Goal: Complete application form: Complete application form

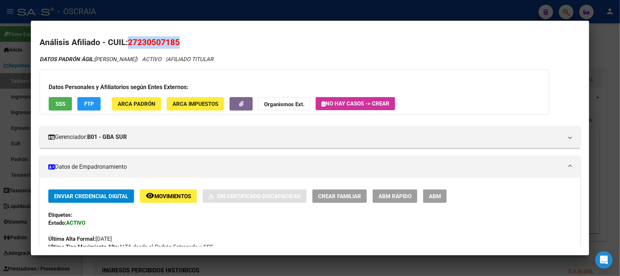
scroll to position [318, 0]
click at [237, 10] on div at bounding box center [310, 138] width 620 height 276
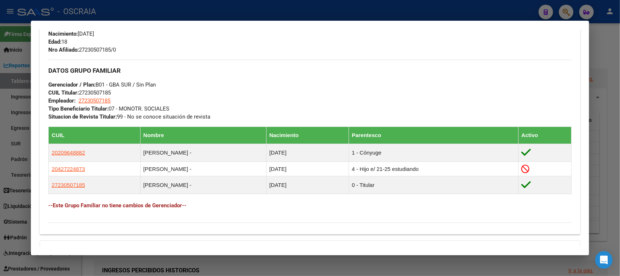
click at [205, 12] on div at bounding box center [310, 138] width 620 height 276
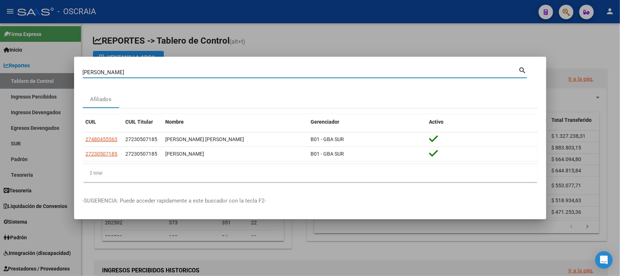
drag, startPoint x: 168, startPoint y: 71, endPoint x: 0, endPoint y: 98, distance: 169.8
click at [0, 98] on div "[PERSON_NAME] (apellido, dni, cuil, nro traspaso, cuit, obra social) search Afi…" at bounding box center [310, 138] width 620 height 276
type input "29052586"
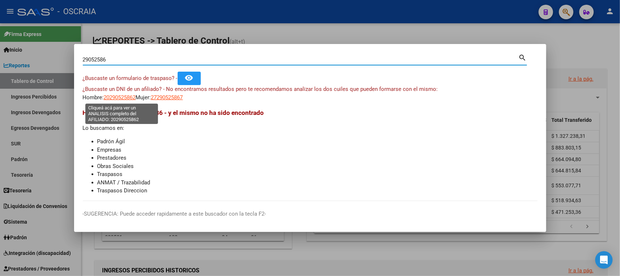
click at [112, 98] on span "20290525862" at bounding box center [120, 97] width 32 height 7
type textarea "20290525862"
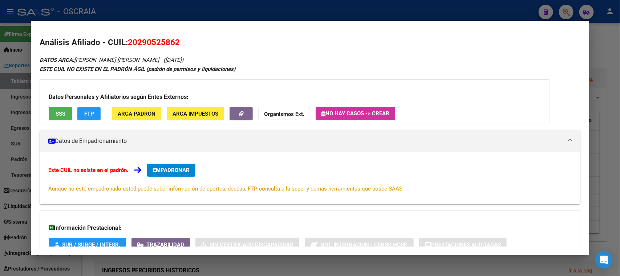
scroll to position [53, 0]
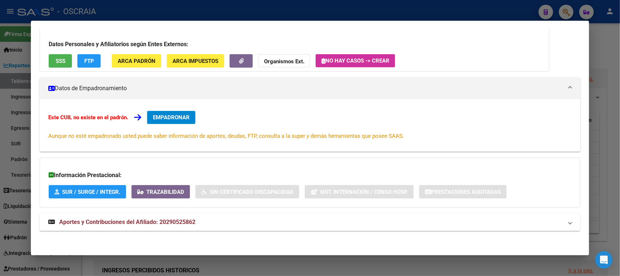
click at [179, 229] on mat-expansion-panel-header "Aportes y Contribuciones del Afiliado: 20290525862" at bounding box center [310, 221] width 541 height 17
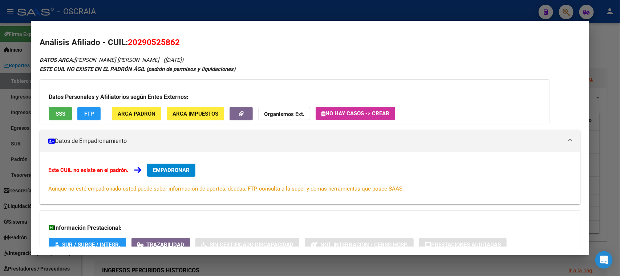
click at [157, 41] on span "20290525862" at bounding box center [154, 41] width 52 height 9
copy span "20290525862"
click at [182, 172] on span "EMPADRONAR" at bounding box center [171, 170] width 37 height 7
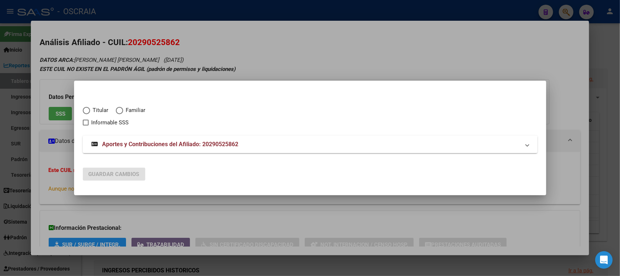
click at [97, 109] on span "Titular" at bounding box center [99, 110] width 19 height 8
click at [90, 109] on input "Titular" at bounding box center [86, 110] width 7 height 7
radio input "true"
checkbox input "true"
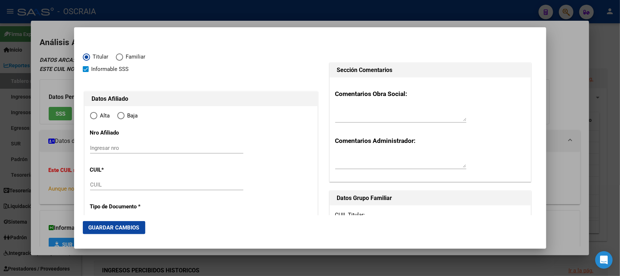
type input "20-29052586-2"
radio input "true"
click at [120, 150] on input "Ingresar nro" at bounding box center [166, 148] width 153 height 7
type input "29052586"
type input "MORENO"
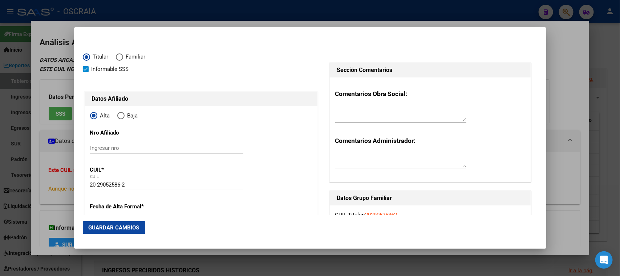
type input "[PERSON_NAME]"
type input "[DATE]"
type input "CABA"
type input "1440"
type input "[PERSON_NAME]"
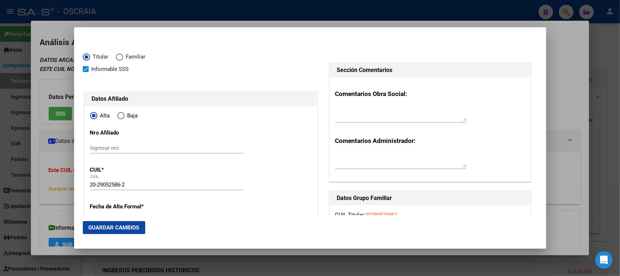
type input "2262"
type input "CABA"
paste input "20290525862"
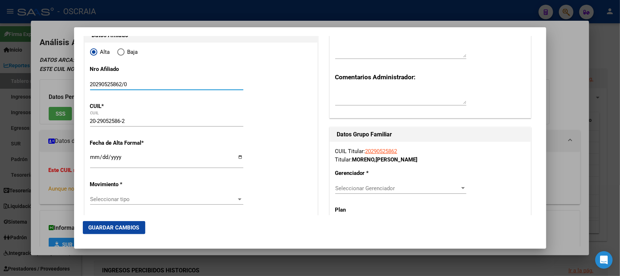
scroll to position [90, 0]
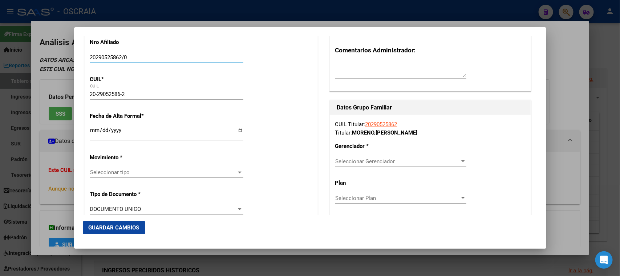
type input "20290525862/0"
click at [92, 125] on div "Ingresar fecha" at bounding box center [166, 133] width 153 height 16
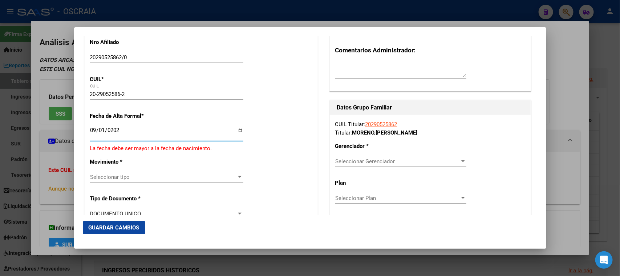
type input "[DATE]"
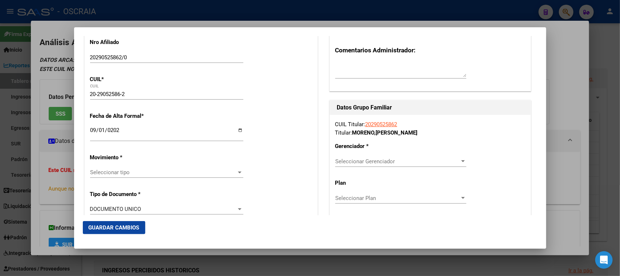
click at [126, 176] on div "Seleccionar tipo Seleccionar tipo" at bounding box center [166, 172] width 153 height 11
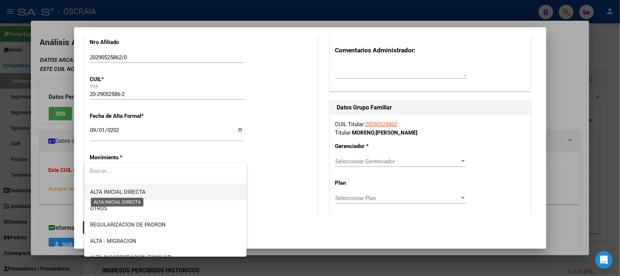
click at [144, 195] on span "ALTA INICIAL DIRECTA" at bounding box center [118, 192] width 56 height 7
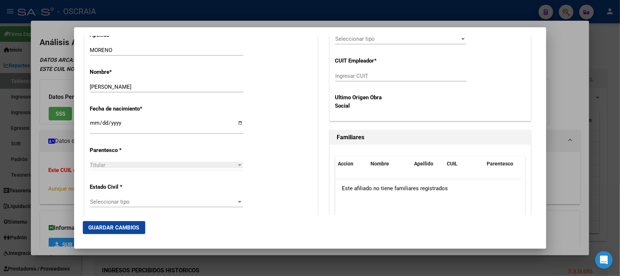
scroll to position [363, 0]
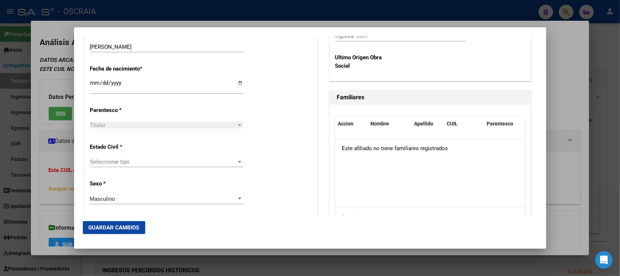
click at [116, 165] on div "Seleccionar tipo Seleccionar tipo" at bounding box center [166, 161] width 153 height 11
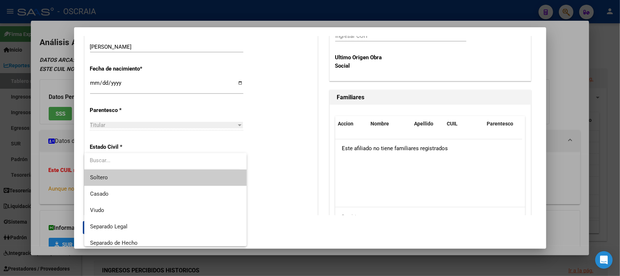
click at [162, 181] on span "Soltero" at bounding box center [165, 177] width 151 height 16
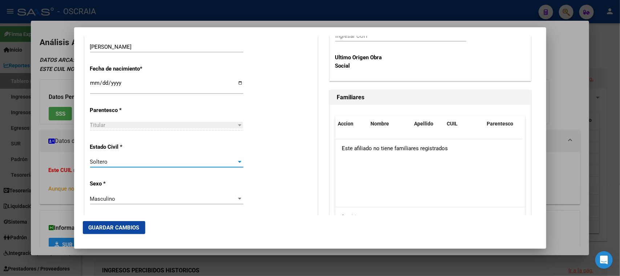
click at [128, 164] on div "Soltero Seleccionar tipo" at bounding box center [166, 161] width 153 height 11
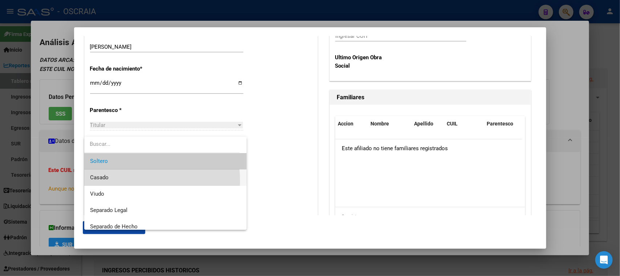
click at [133, 181] on span "Casado" at bounding box center [165, 177] width 151 height 16
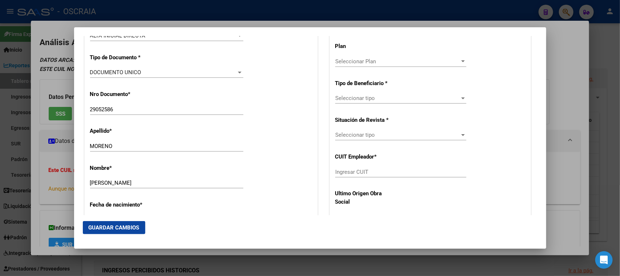
scroll to position [136, 0]
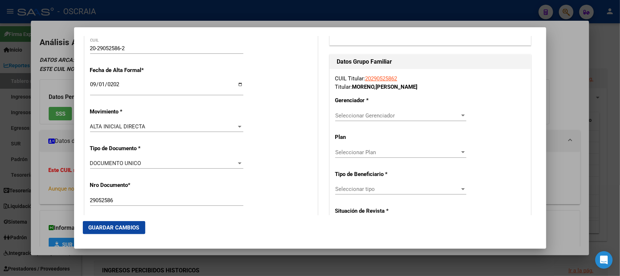
click at [370, 112] on span "Seleccionar Gerenciador" at bounding box center [397, 115] width 125 height 7
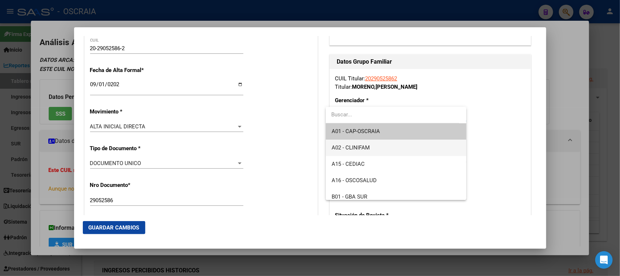
scroll to position [45, 0]
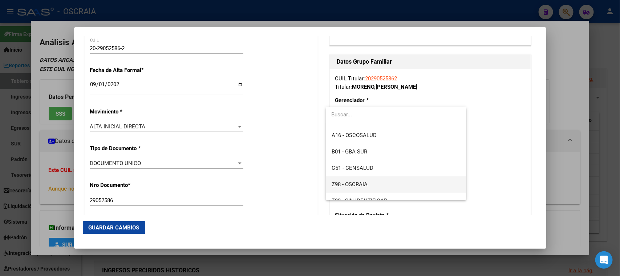
click at [369, 185] on span "Z98 - OSCRAIA" at bounding box center [396, 184] width 129 height 16
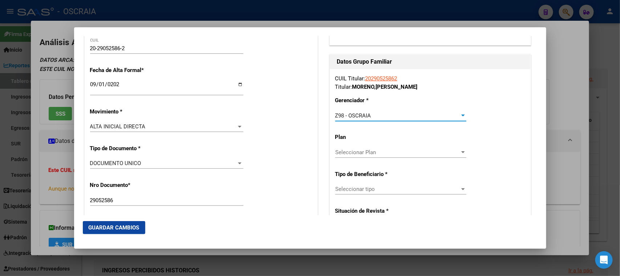
scroll to position [181, 0]
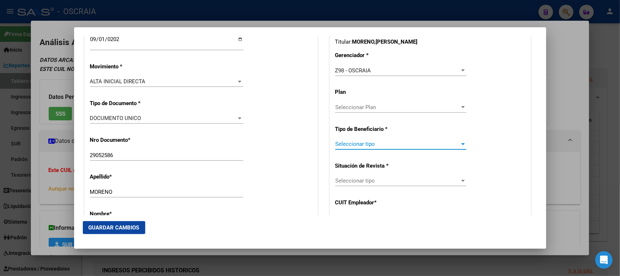
click at [363, 141] on span "Seleccionar tipo" at bounding box center [397, 144] width 125 height 7
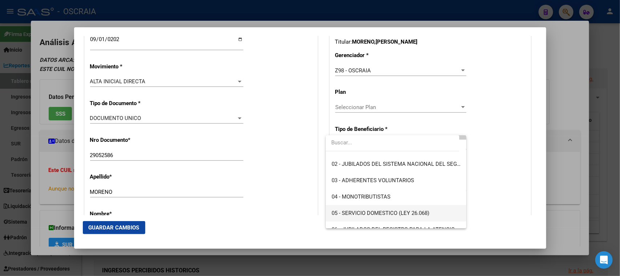
scroll to position [45, 0]
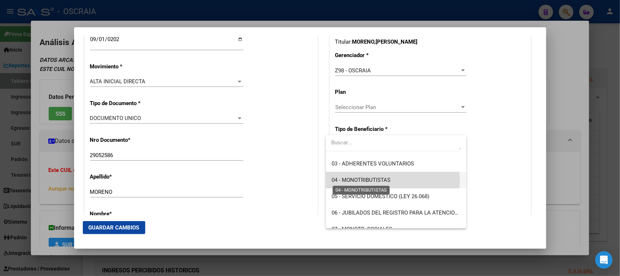
click at [378, 180] on span "04 - MONOTRIBUTISTAS" at bounding box center [361, 180] width 59 height 7
type input "20-29052586-2"
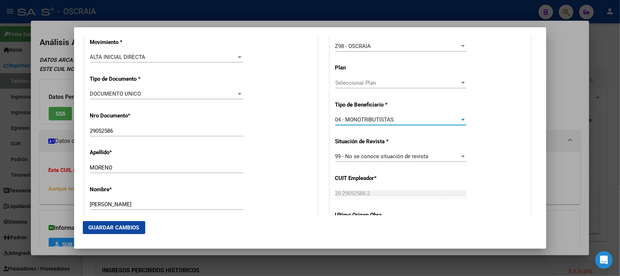
scroll to position [227, 0]
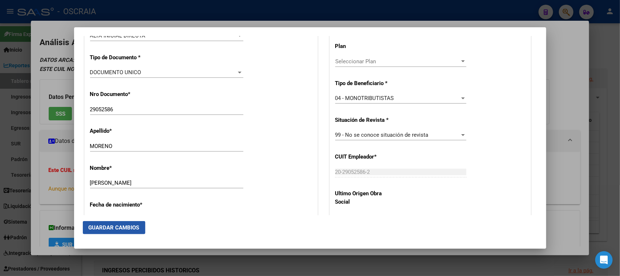
click at [135, 226] on span "Guardar Cambios" at bounding box center [114, 227] width 51 height 7
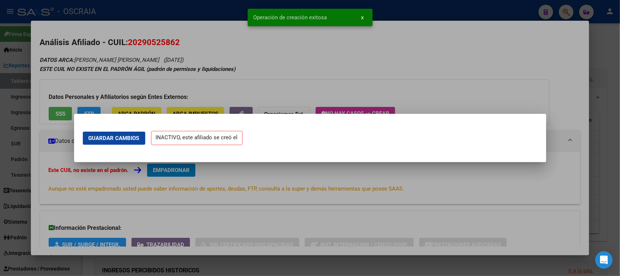
scroll to position [0, 0]
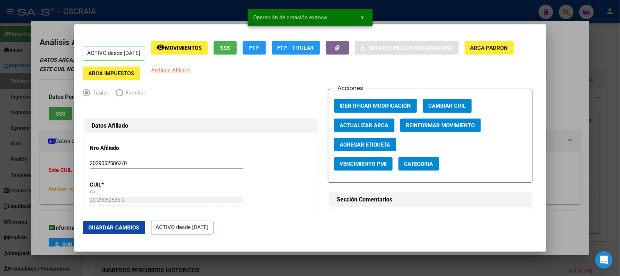
click at [565, 44] on div at bounding box center [310, 138] width 620 height 276
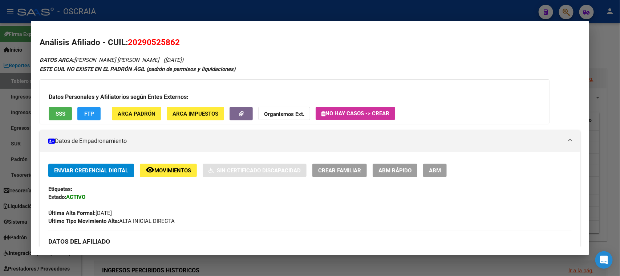
click at [367, 13] on div at bounding box center [310, 138] width 620 height 276
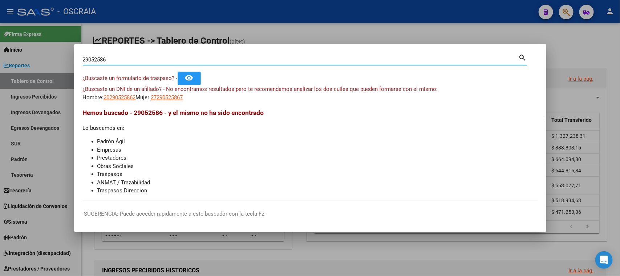
drag, startPoint x: 152, startPoint y: 61, endPoint x: 0, endPoint y: 85, distance: 153.9
click at [0, 85] on div "29052586 Buscar (apellido, dni, cuil, nro traspaso, cuit, obra social) search ¿…" at bounding box center [310, 138] width 620 height 276
type input "18908408"
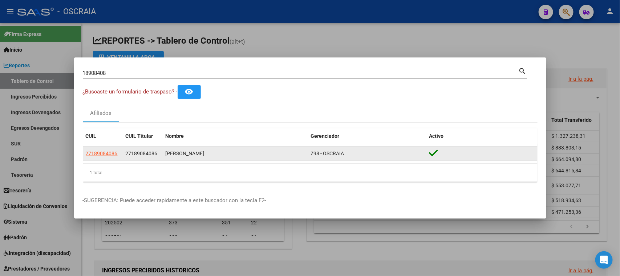
click at [98, 158] on datatable-body-cell "27189084086" at bounding box center [103, 153] width 40 height 14
click at [99, 154] on span "27189084086" at bounding box center [102, 153] width 32 height 6
type textarea "27189084086"
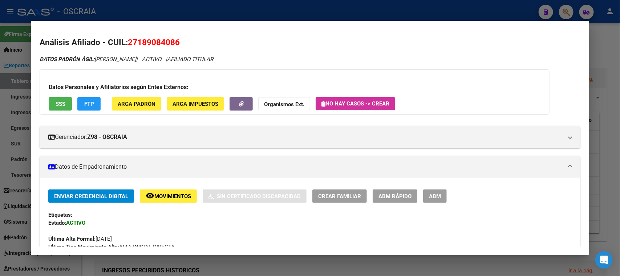
click at [107, 12] on div at bounding box center [310, 138] width 620 height 276
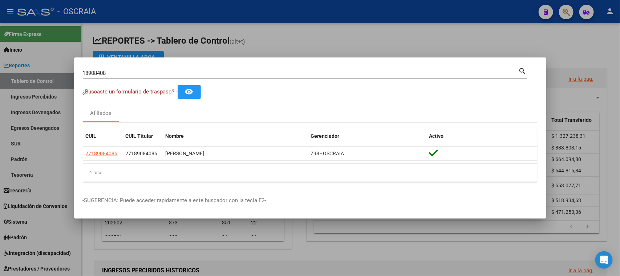
click at [12, 236] on div at bounding box center [310, 138] width 620 height 276
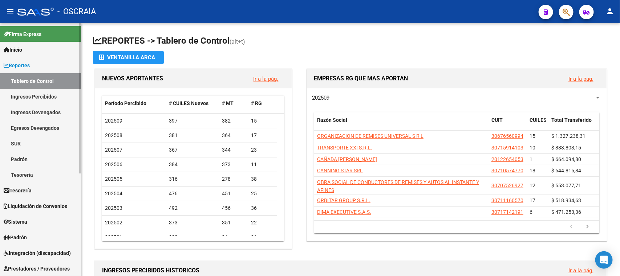
click at [27, 236] on span "Padrón" at bounding box center [15, 237] width 23 height 8
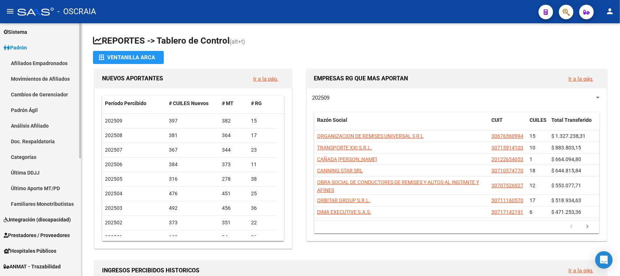
scroll to position [136, 0]
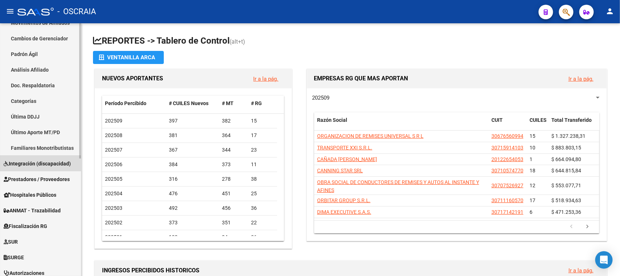
click at [31, 168] on link "Integración (discapacidad)" at bounding box center [40, 164] width 81 height 16
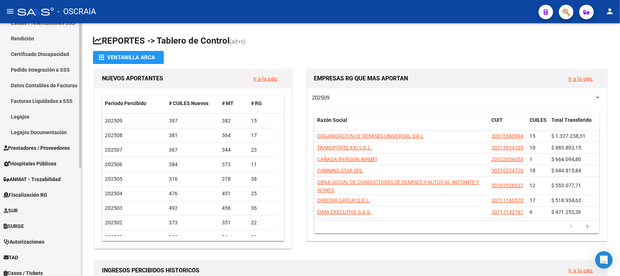
click at [24, 53] on link "Certificado Discapacidad" at bounding box center [40, 54] width 81 height 16
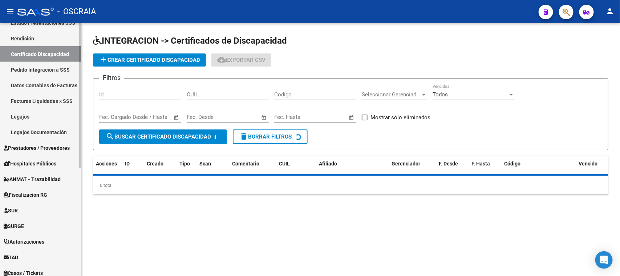
scroll to position [90, 0]
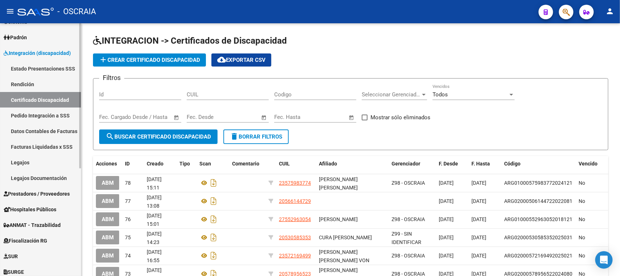
click at [22, 71] on link "Estado Presentaciones SSS" at bounding box center [40, 69] width 81 height 16
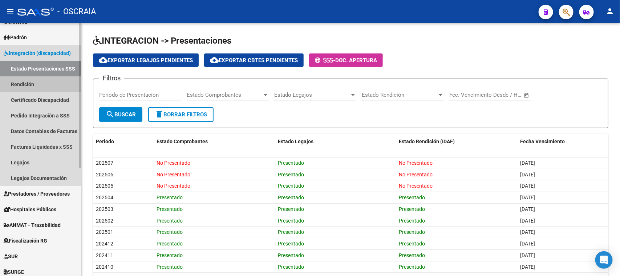
click at [5, 90] on link "Rendición" at bounding box center [40, 84] width 81 height 16
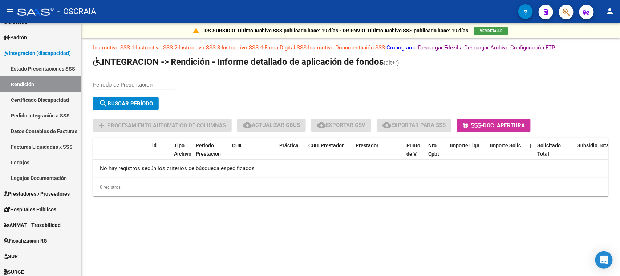
click at [417, 45] on link "Cronograma" at bounding box center [402, 47] width 30 height 7
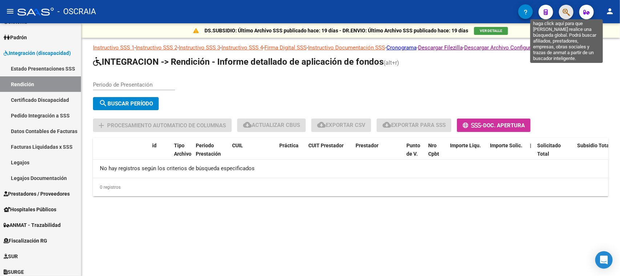
click at [567, 9] on icon "button" at bounding box center [566, 12] width 7 height 8
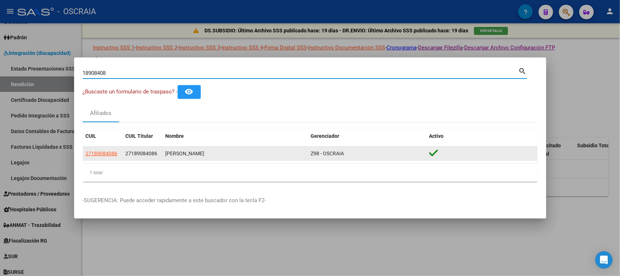
click at [107, 160] on datatable-body-cell "27189084086" at bounding box center [103, 153] width 40 height 14
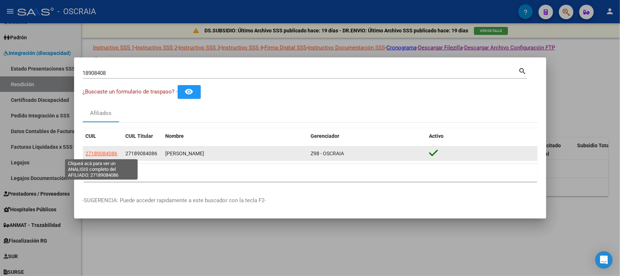
click at [105, 152] on span "27189084086" at bounding box center [102, 153] width 32 height 6
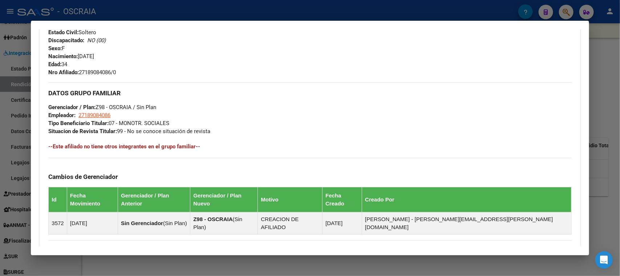
scroll to position [373, 0]
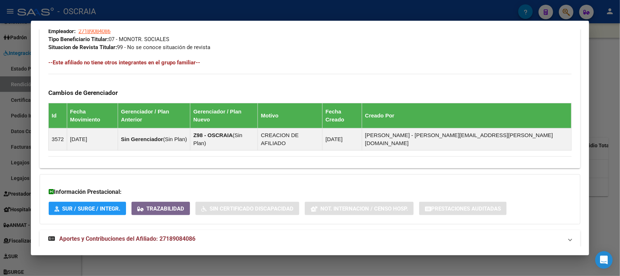
click at [148, 234] on strong "Aportes y Contribuciones del Afiliado: 27189084086" at bounding box center [121, 238] width 147 height 9
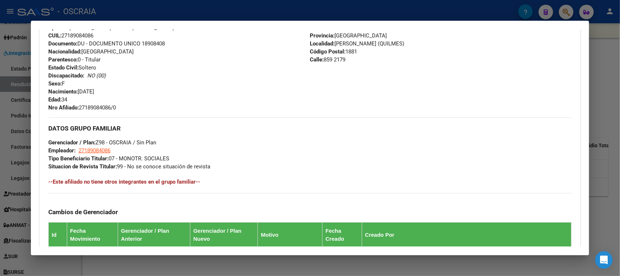
scroll to position [143, 0]
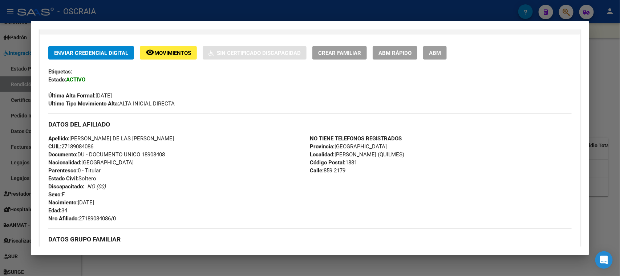
drag, startPoint x: 98, startPoint y: 94, endPoint x: 123, endPoint y: 94, distance: 24.7
click at [112, 94] on span "Última Alta Formal: [DATE]" at bounding box center [80, 95] width 64 height 7
click at [293, 8] on div at bounding box center [310, 138] width 620 height 276
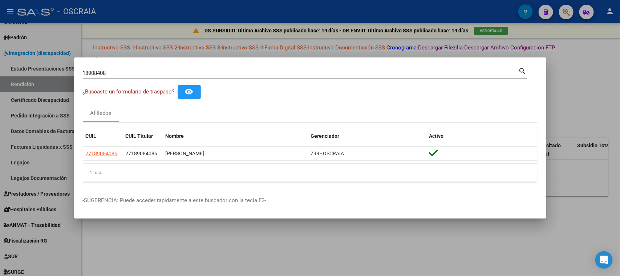
click at [239, 73] on input "18908408" at bounding box center [301, 73] width 436 height 7
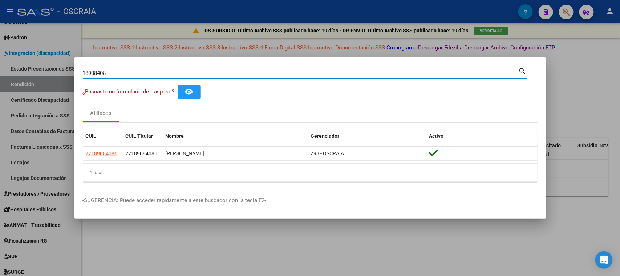
click at [239, 73] on input "18908408" at bounding box center [301, 73] width 436 height 7
paste input "20-95988286-0"
type input "20959882860"
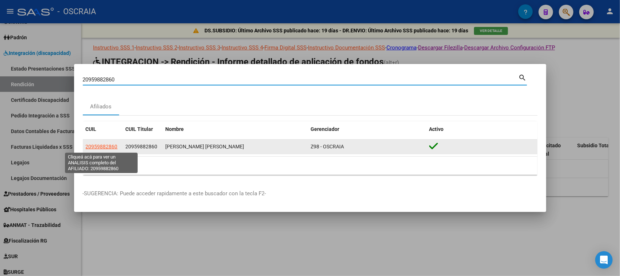
click at [109, 144] on span "20959882860" at bounding box center [102, 147] width 32 height 6
type textarea "20959882860"
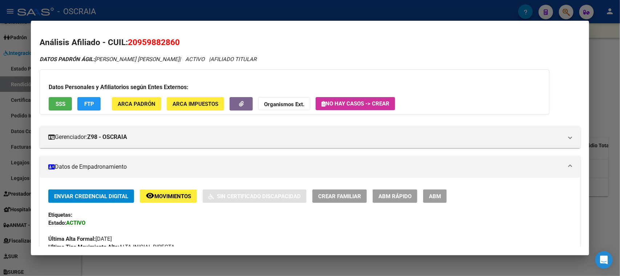
click at [57, 103] on span "SSS" at bounding box center [61, 104] width 10 height 7
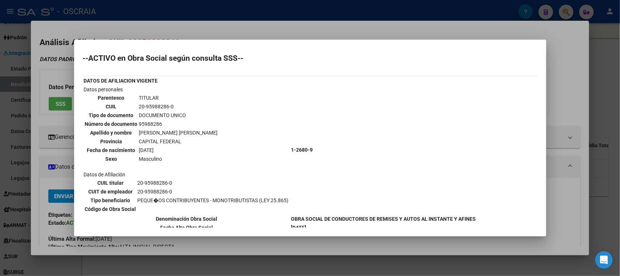
scroll to position [16, 0]
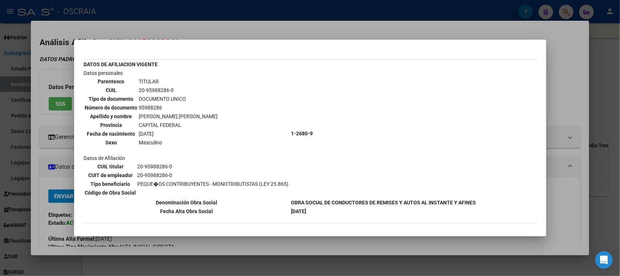
click at [223, 31] on div at bounding box center [310, 138] width 620 height 276
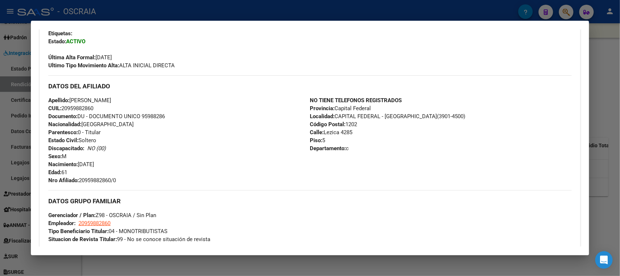
scroll to position [328, 0]
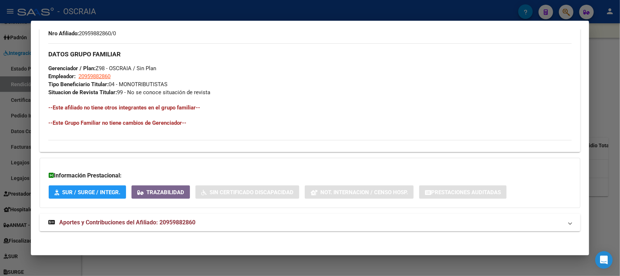
click at [171, 225] on strong "Aportes y Contribuciones del Afiliado: 20959882860" at bounding box center [121, 222] width 147 height 9
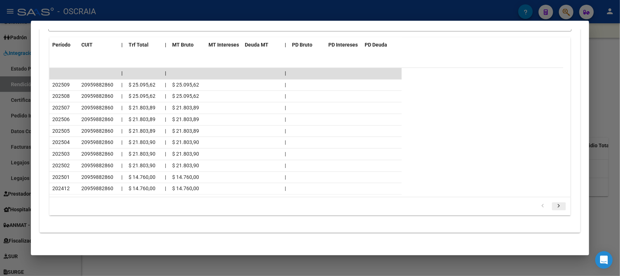
click at [555, 206] on icon "go to next page" at bounding box center [559, 206] width 9 height 9
click at [555, 205] on icon "go to next page" at bounding box center [559, 206] width 9 height 9
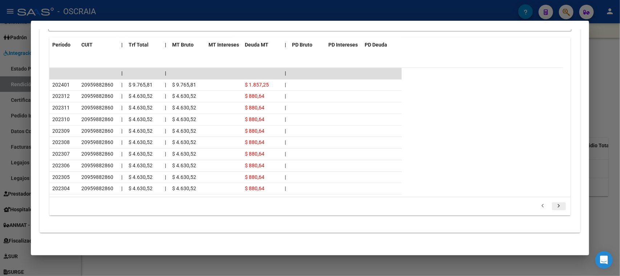
click at [555, 205] on icon "go to next page" at bounding box center [559, 206] width 9 height 9
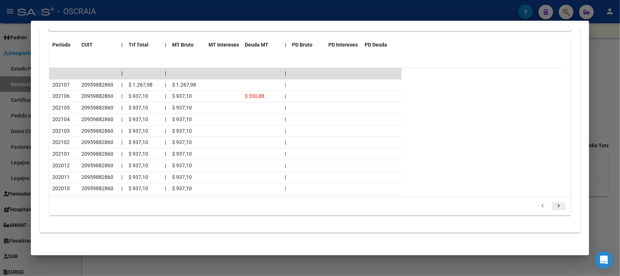
click at [555, 205] on icon "go to next page" at bounding box center [559, 206] width 9 height 9
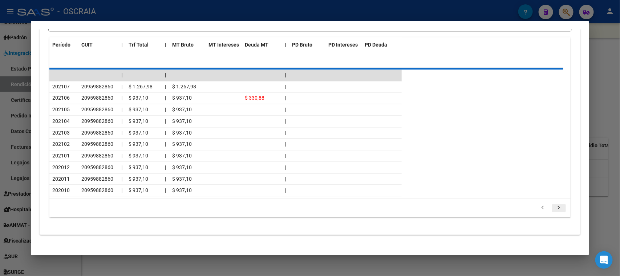
scroll to position [641, 0]
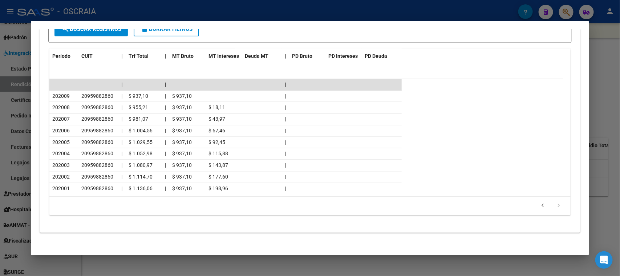
click at [555, 205] on icon "go to next page" at bounding box center [559, 206] width 9 height 9
click at [539, 205] on icon "go to previous page" at bounding box center [543, 206] width 9 height 9
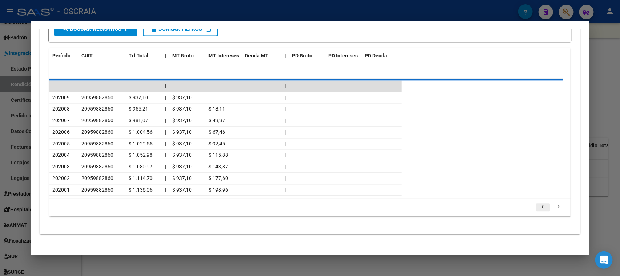
scroll to position [642, 0]
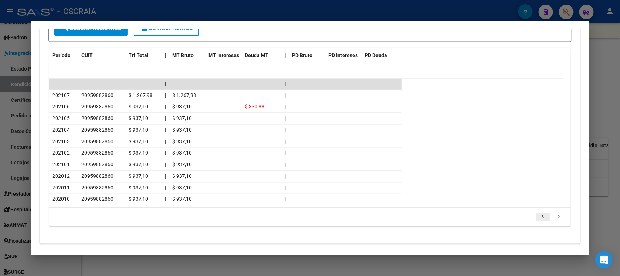
click at [534, 208] on div "179.769.313.486.231.570.000.000.000.000.000.000.000.000.000.000.000.000.000.000…" at bounding box center [309, 217] width 521 height 18
click at [535, 211] on li at bounding box center [543, 217] width 16 height 12
click at [539, 216] on icon "go to previous page" at bounding box center [543, 217] width 9 height 9
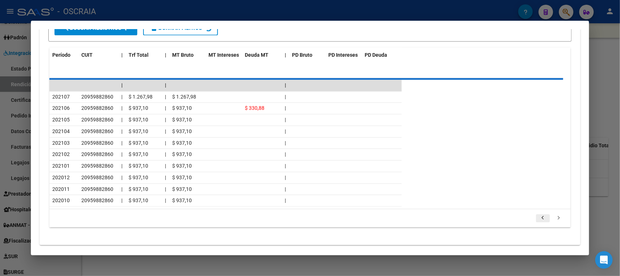
scroll to position [643, 0]
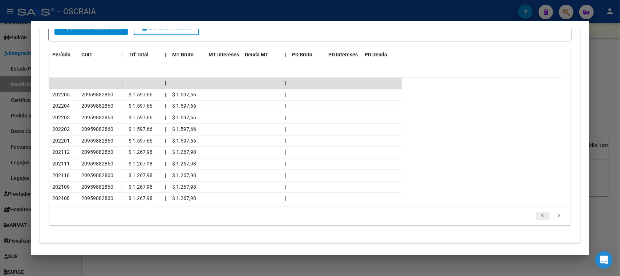
click at [539, 216] on icon "go to previous page" at bounding box center [543, 217] width 9 height 9
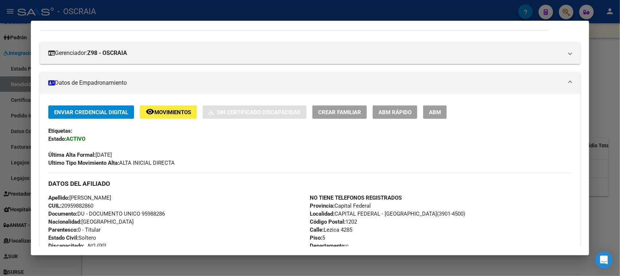
scroll to position [0, 0]
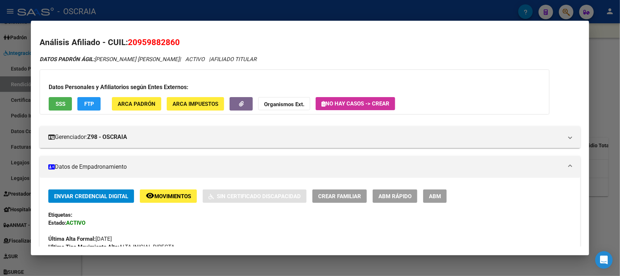
click at [133, 13] on div at bounding box center [310, 138] width 620 height 276
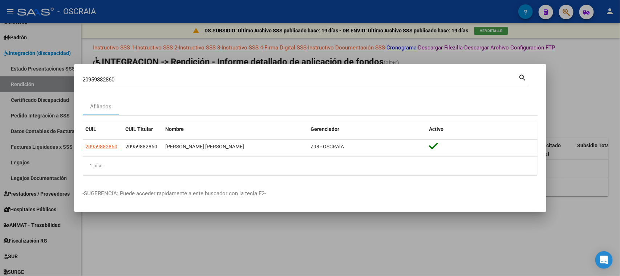
drag, startPoint x: 141, startPoint y: 84, endPoint x: 134, endPoint y: 83, distance: 7.4
click at [135, 84] on div "20959882860 Buscar (apellido, dni, [PERSON_NAME], [PERSON_NAME], cuit, obra soc…" at bounding box center [301, 79] width 436 height 11
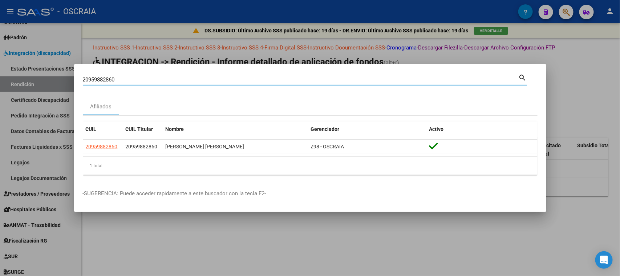
drag, startPoint x: 134, startPoint y: 80, endPoint x: 0, endPoint y: 88, distance: 134.3
click at [0, 88] on div "20959882860 Buscar (apellido, dni, cuil, nro traspaso, cuit, obra social) searc…" at bounding box center [310, 138] width 620 height 276
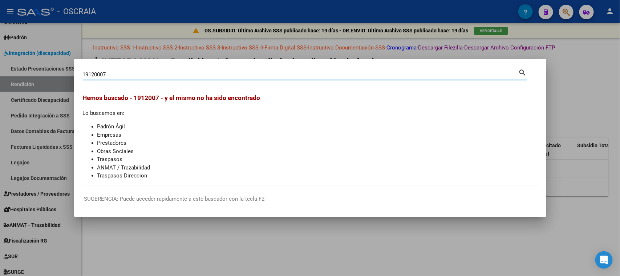
type input "19120007"
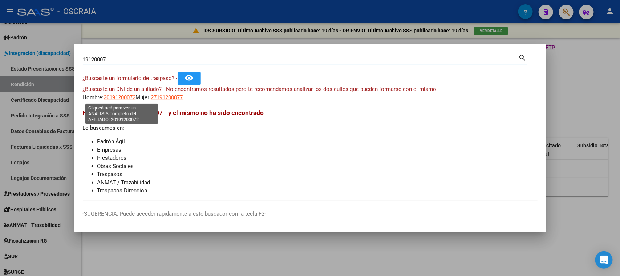
click at [122, 96] on span "20191200072" at bounding box center [120, 97] width 32 height 7
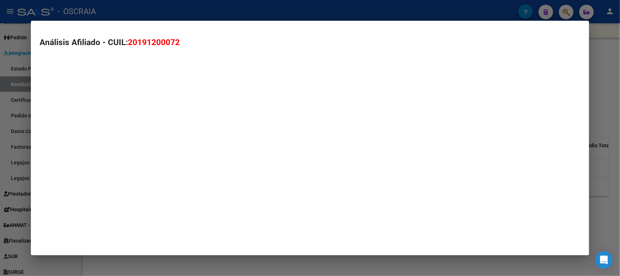
type textarea "20191200072"
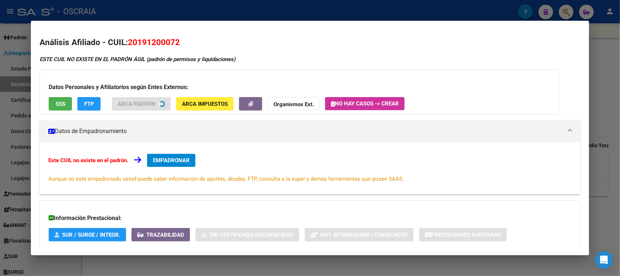
click at [154, 6] on div at bounding box center [310, 138] width 620 height 276
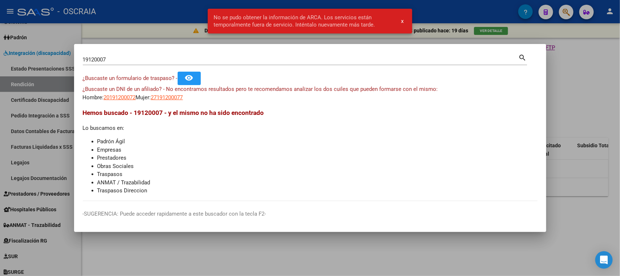
drag, startPoint x: 124, startPoint y: 66, endPoint x: 125, endPoint y: 58, distance: 8.0
click at [124, 66] on div "19120007 Buscar (apellido, dni, [PERSON_NAME], [PERSON_NAME], cuit, obra social…" at bounding box center [305, 62] width 444 height 19
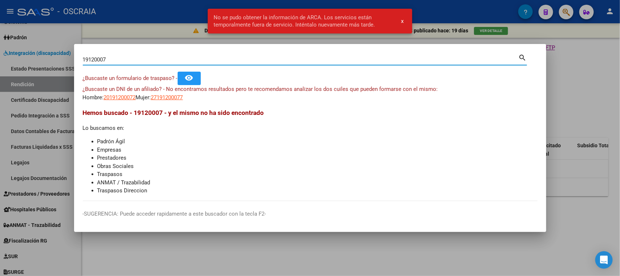
drag, startPoint x: 125, startPoint y: 58, endPoint x: 42, endPoint y: 68, distance: 83.5
click at [43, 73] on div "19120007 Buscar (apellido, dni, cuil, nro traspaso, cuit, obra social) search ¿…" at bounding box center [310, 138] width 620 height 276
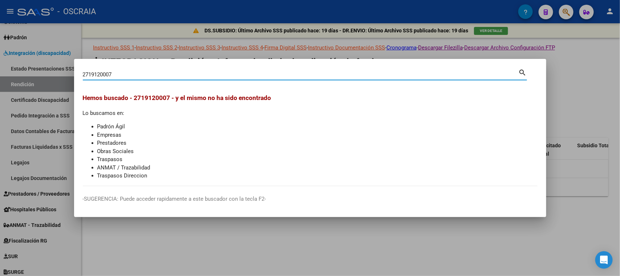
drag, startPoint x: 138, startPoint y: 74, endPoint x: 125, endPoint y: 71, distance: 12.8
click at [137, 74] on input "2719120007" at bounding box center [301, 74] width 436 height 7
drag, startPoint x: 125, startPoint y: 74, endPoint x: 0, endPoint y: 73, distance: 124.7
click at [0, 73] on div "2719120007 Buscar (apellido, dni, cuil, nro traspaso, cuit, obra social) search…" at bounding box center [310, 138] width 620 height 276
type input "27191200077"
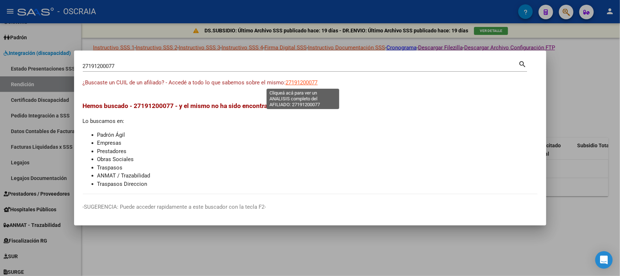
click at [304, 83] on span "27191200077" at bounding box center [302, 82] width 32 height 7
type textarea "27191200077"
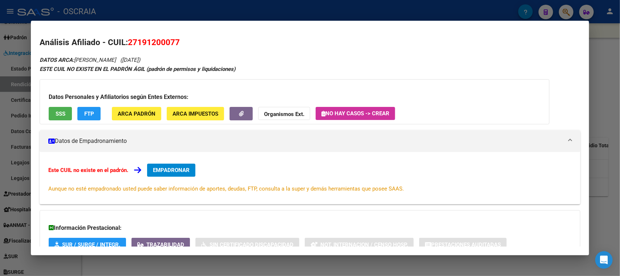
click at [137, 44] on span "27191200077" at bounding box center [154, 41] width 52 height 9
copy span "27191200077"
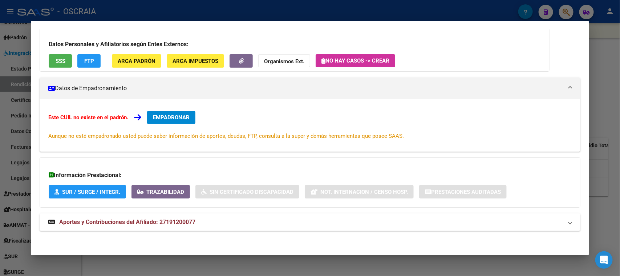
click at [153, 226] on mat-expansion-panel-header "Aportes y Contribuciones del Afiliado: 27191200077" at bounding box center [310, 221] width 541 height 17
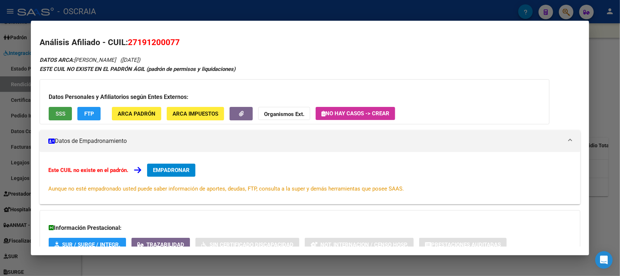
click at [61, 108] on button "SSS" at bounding box center [60, 113] width 23 height 13
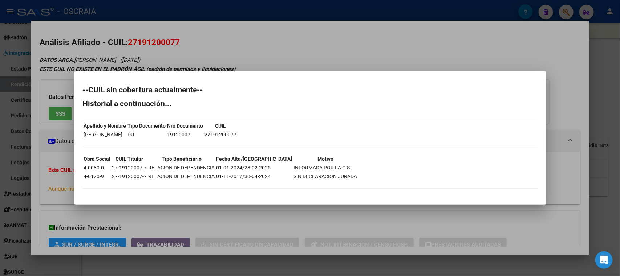
click at [206, 64] on div at bounding box center [310, 138] width 620 height 276
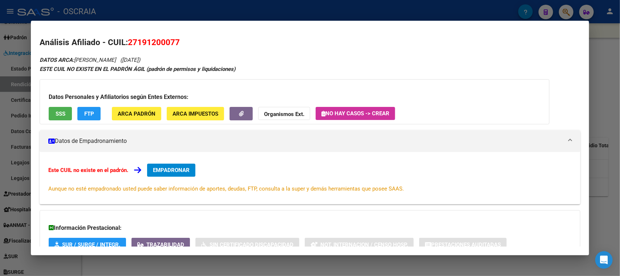
click at [170, 167] on span "EMPADRONAR" at bounding box center [171, 170] width 37 height 7
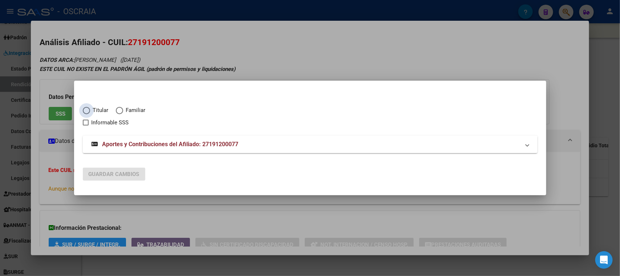
click at [92, 111] on span "Titular" at bounding box center [99, 110] width 19 height 8
click at [90, 111] on input "Titular" at bounding box center [86, 110] width 7 height 7
radio input "true"
checkbox input "true"
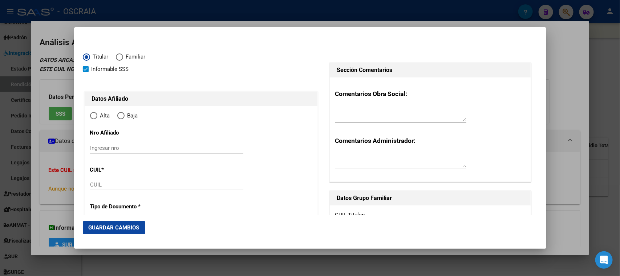
type input "27-19120007-7"
radio input "true"
type input "19120007"
type input "[PERSON_NAME]"
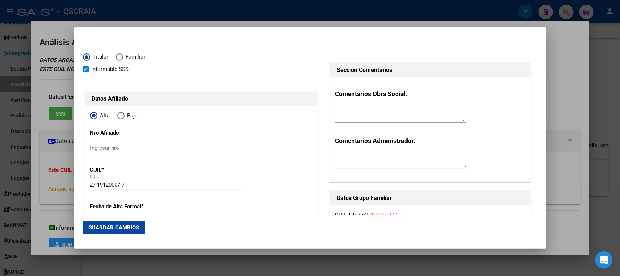
type input "[DATE]"
type input "PILAR"
type input "1629"
type input "[PERSON_NAME]"
type input "109"
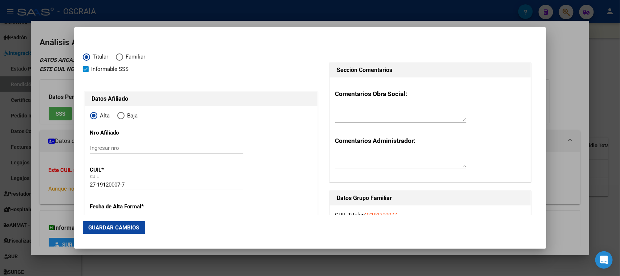
click at [117, 151] on div "Ingresar nro" at bounding box center [166, 147] width 153 height 11
type input "PILAR"
click at [114, 147] on input "Ingresar nro" at bounding box center [166, 148] width 153 height 7
paste input "27191200077"
type input "27191200077/0"
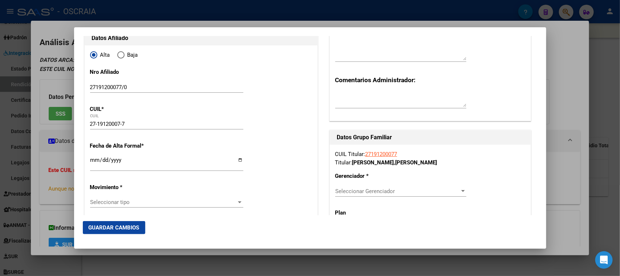
scroll to position [90, 0]
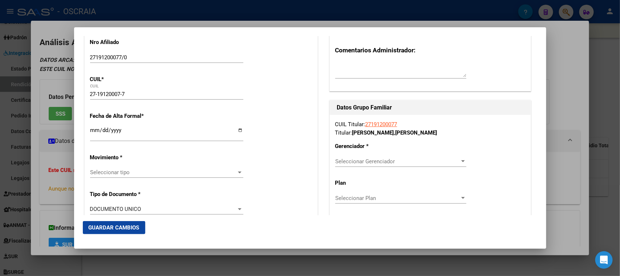
click at [93, 128] on input "Ingresar fecha" at bounding box center [166, 133] width 153 height 12
type input "0020-08-01"
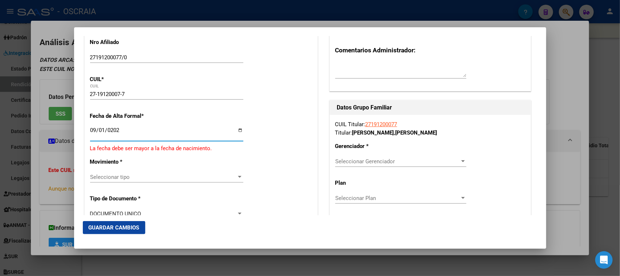
type input "[DATE]"
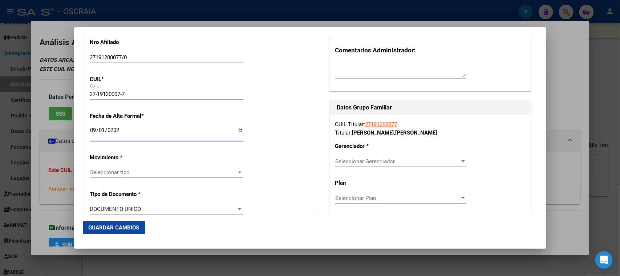
click at [114, 168] on div "Seleccionar tipo Seleccionar tipo" at bounding box center [166, 172] width 153 height 11
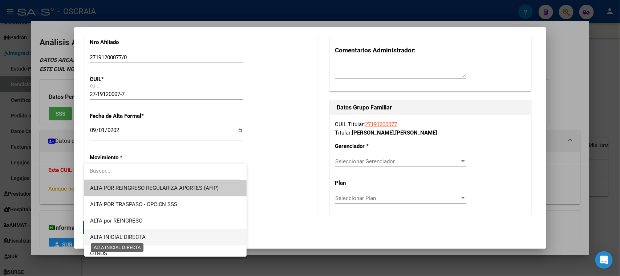
click at [125, 236] on span "ALTA INICIAL DIRECTA" at bounding box center [118, 237] width 56 height 7
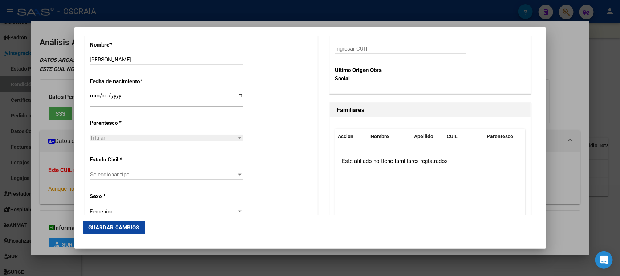
scroll to position [363, 0]
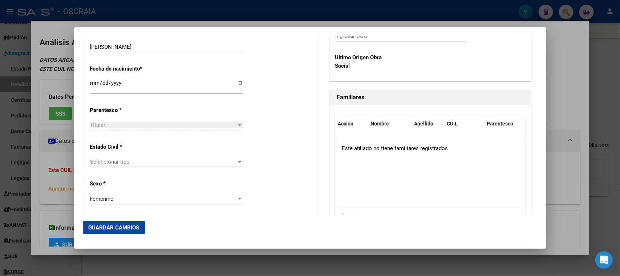
click at [121, 160] on span "Seleccionar tipo" at bounding box center [163, 161] width 147 height 7
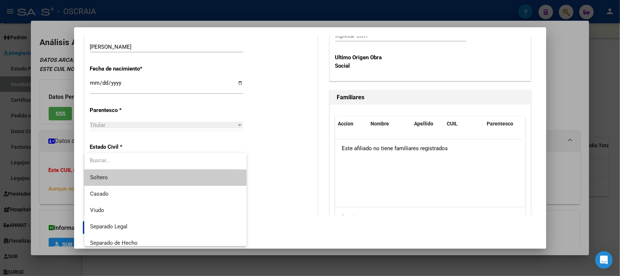
click at [124, 170] on span "Soltero" at bounding box center [165, 177] width 151 height 16
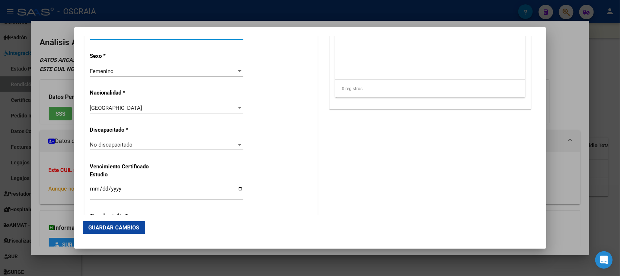
scroll to position [454, 0]
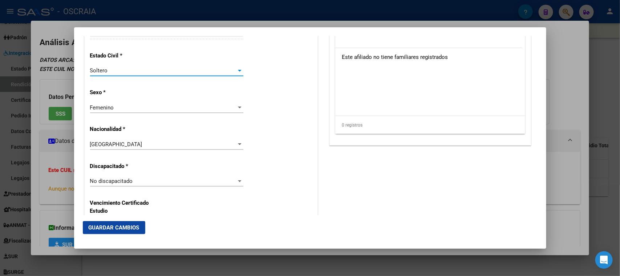
click at [118, 105] on div "Femenino" at bounding box center [163, 107] width 147 height 7
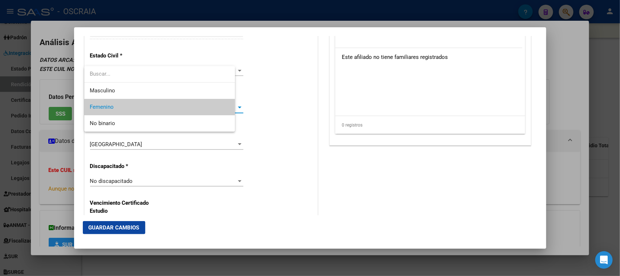
click at [118, 108] on span "Femenino" at bounding box center [159, 107] width 139 height 16
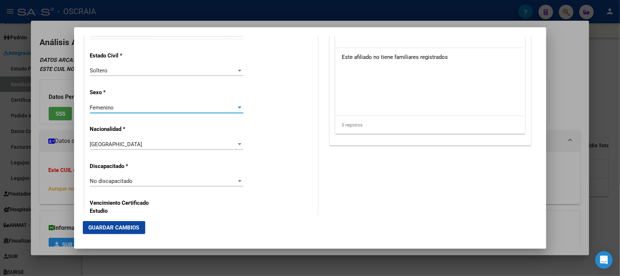
click at [118, 108] on div "Femenino" at bounding box center [163, 107] width 147 height 7
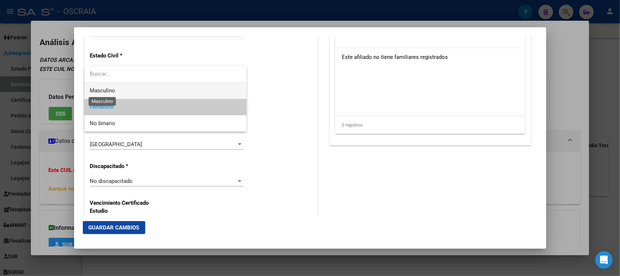
click at [110, 88] on span "Masculino" at bounding box center [102, 90] width 25 height 7
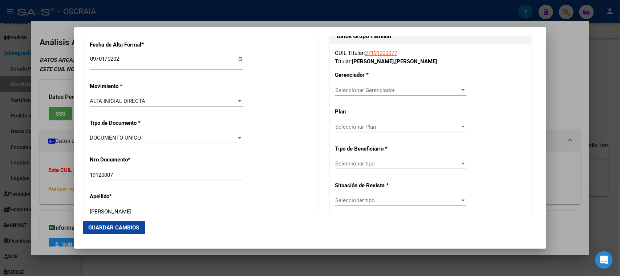
scroll to position [136, 0]
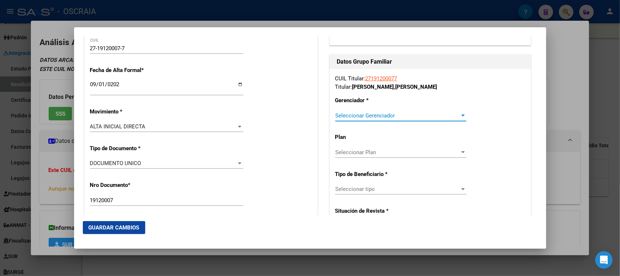
click at [366, 114] on span "Seleccionar Gerenciador" at bounding box center [397, 115] width 125 height 7
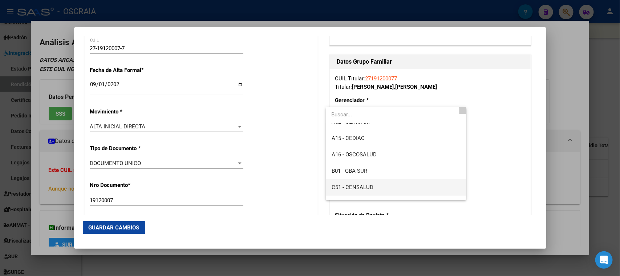
scroll to position [45, 0]
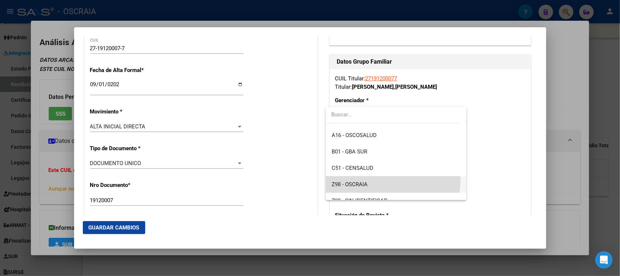
click at [377, 179] on span "Z98 - OSCRAIA" at bounding box center [396, 184] width 129 height 16
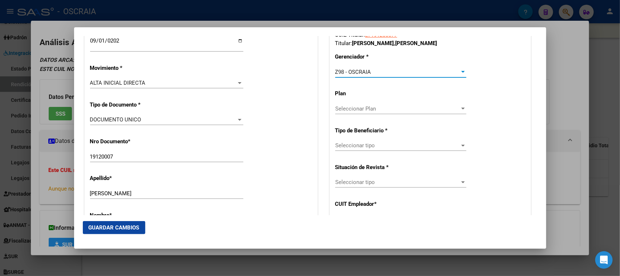
scroll to position [227, 0]
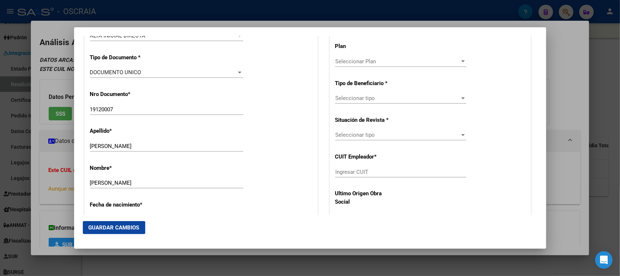
click at [365, 103] on div "Seleccionar tipo Seleccionar tipo" at bounding box center [400, 98] width 131 height 11
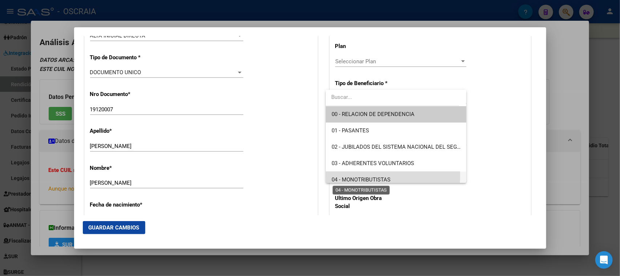
click at [375, 176] on span "04 - MONOTRIBUTISTAS" at bounding box center [361, 179] width 59 height 7
type input "27-19120007-7"
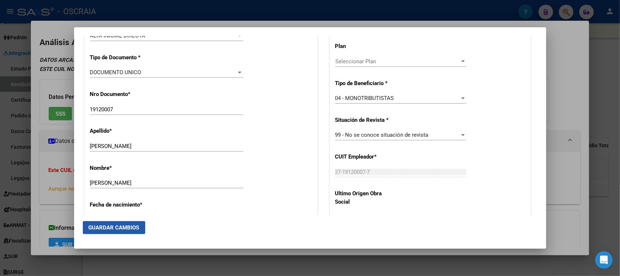
click at [125, 228] on span "Guardar Cambios" at bounding box center [114, 227] width 51 height 7
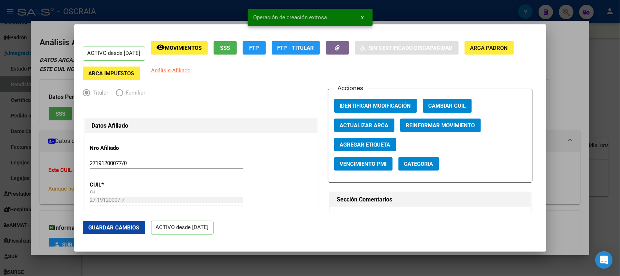
click at [133, 10] on div at bounding box center [310, 138] width 620 height 276
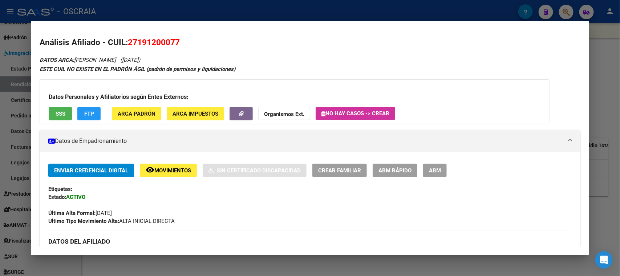
click at [193, 8] on div at bounding box center [310, 138] width 620 height 276
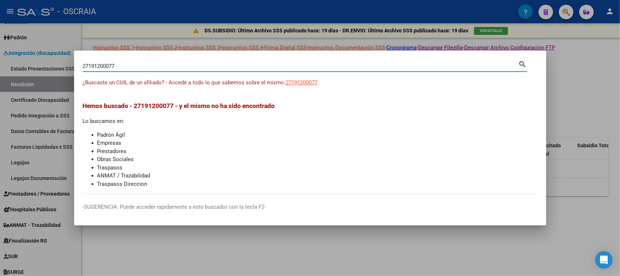
drag, startPoint x: 121, startPoint y: 65, endPoint x: 0, endPoint y: 62, distance: 121.4
click at [0, 62] on div "27191200077 Buscar (apellido, dni, cuil, nro traspaso, cuit, obra social) searc…" at bounding box center [310, 138] width 620 height 276
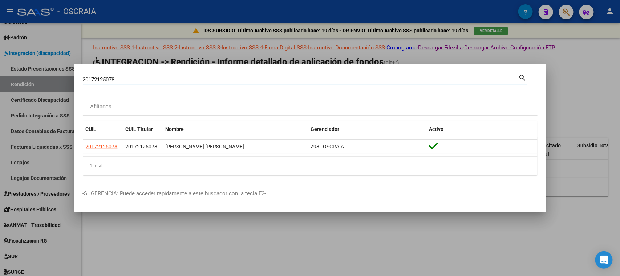
drag, startPoint x: 257, startPoint y: 80, endPoint x: 136, endPoint y: 110, distance: 124.5
click at [136, 110] on mat-dialog-content "20172125078 Buscar (apellido, dni, cuil, [PERSON_NAME], cuit, obra social) sear…" at bounding box center [310, 127] width 472 height 108
click at [155, 78] on input "20172125078" at bounding box center [301, 79] width 436 height 7
type input "95988286"
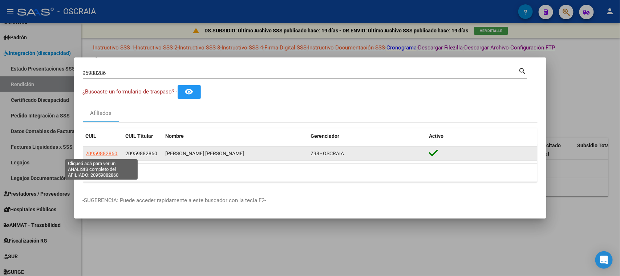
click at [97, 151] on span "20959882860" at bounding box center [102, 153] width 32 height 6
type textarea "20959882860"
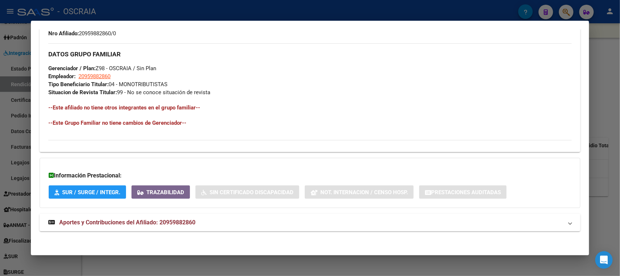
click at [142, 220] on span "Aportes y Contribuciones del Afiliado: 20959882860" at bounding box center [127, 222] width 136 height 7
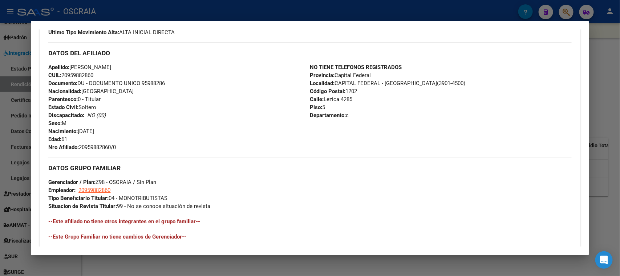
scroll to position [152, 0]
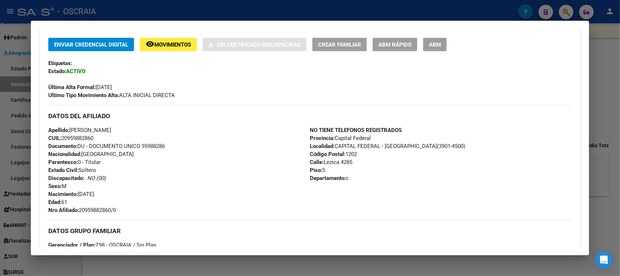
click at [443, 39] on button "ABM" at bounding box center [435, 44] width 24 height 13
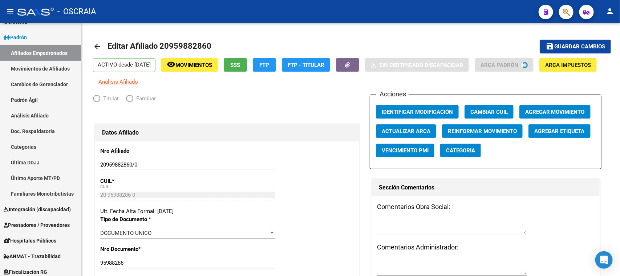
radio input "true"
type input "20-95988286-0"
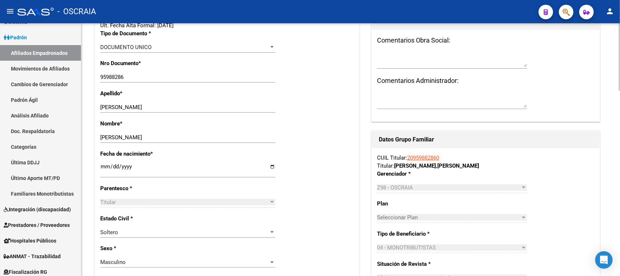
scroll to position [227, 0]
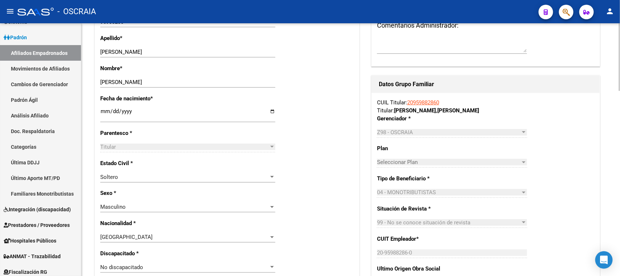
click at [144, 232] on div "ARGENTINA Seleccionar tipo" at bounding box center [187, 237] width 175 height 11
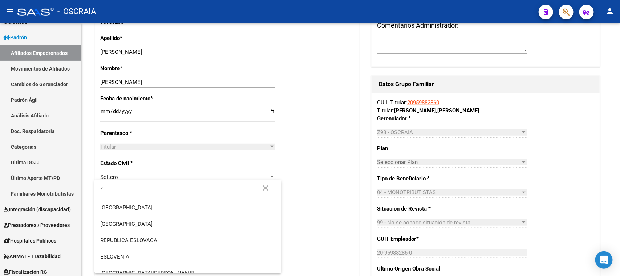
scroll to position [0, 0]
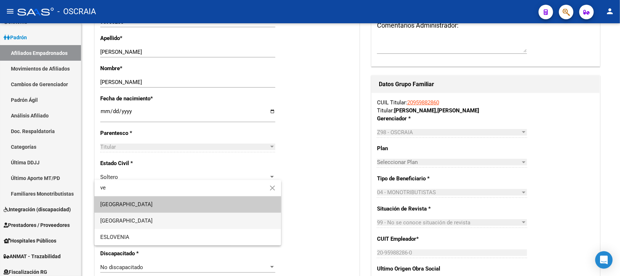
type input "ve"
click at [161, 221] on span "[GEOGRAPHIC_DATA]" at bounding box center [187, 221] width 175 height 16
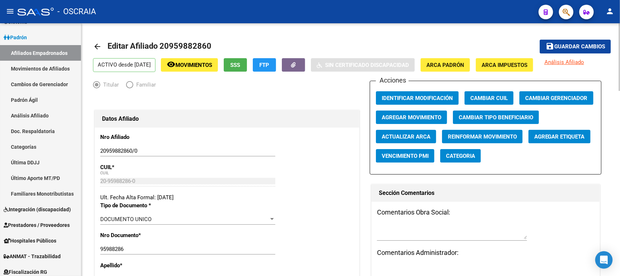
click at [600, 45] on span "Guardar cambios" at bounding box center [580, 47] width 51 height 7
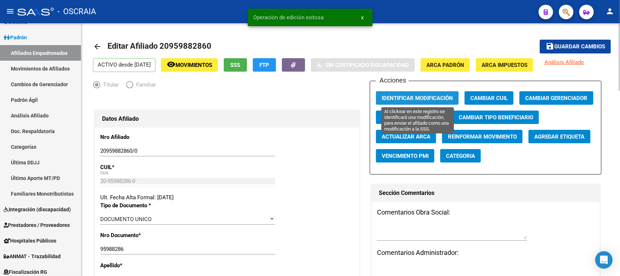
click at [409, 91] on button "Identificar Modificación" at bounding box center [417, 97] width 83 height 13
click at [425, 99] on span "Identificar Modificación" at bounding box center [417, 98] width 71 height 7
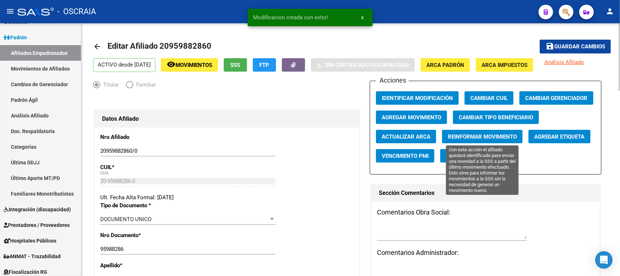
click at [496, 132] on button "Reinformar Movimiento" at bounding box center [482, 136] width 81 height 13
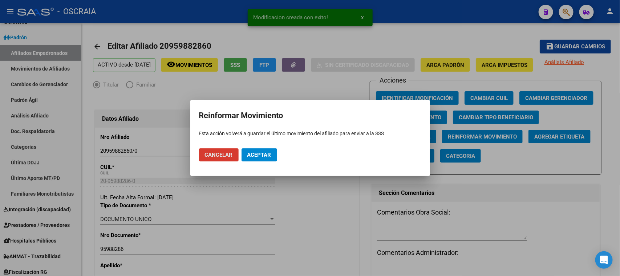
click at [270, 148] on button "Aceptar" at bounding box center [260, 154] width 36 height 13
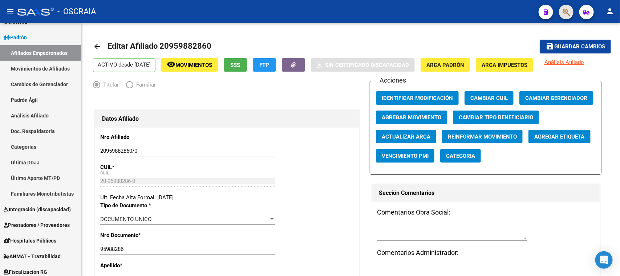
click at [567, 7] on span "button" at bounding box center [566, 12] width 7 height 15
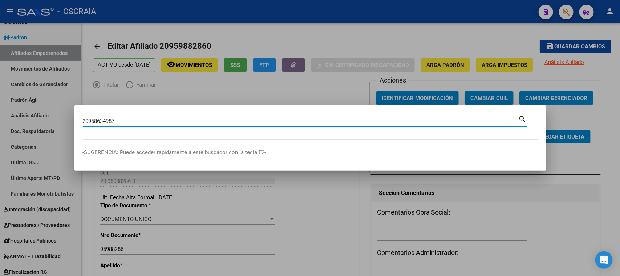
type input "20958634987"
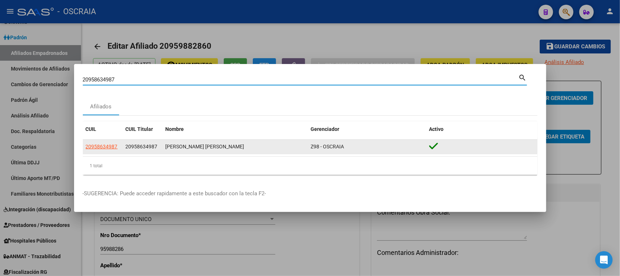
click at [105, 141] on datatable-body-cell "20958634987" at bounding box center [103, 147] width 40 height 14
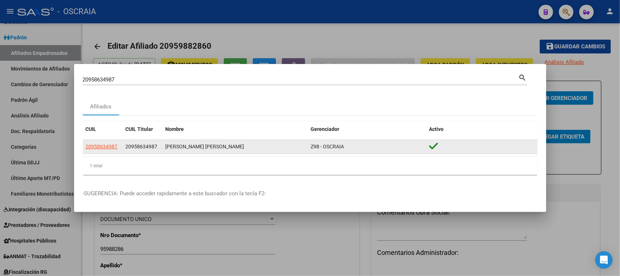
click at [106, 144] on span "20958634987" at bounding box center [102, 147] width 32 height 6
type textarea "20958634987"
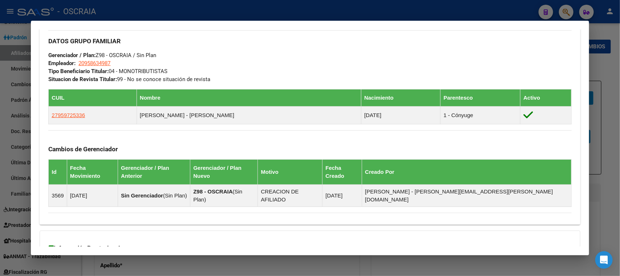
scroll to position [398, 0]
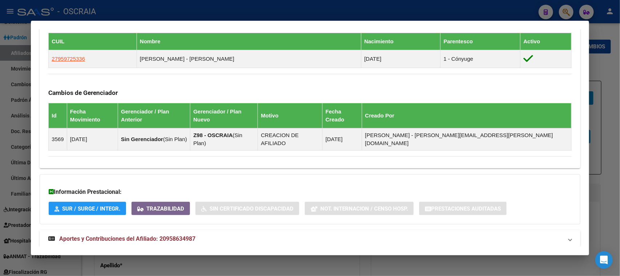
click at [210, 234] on mat-panel-title "Aportes y Contribuciones del Afiliado: 20958634987" at bounding box center [305, 238] width 515 height 9
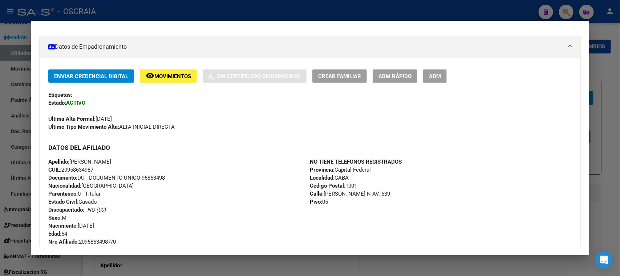
scroll to position [0, 0]
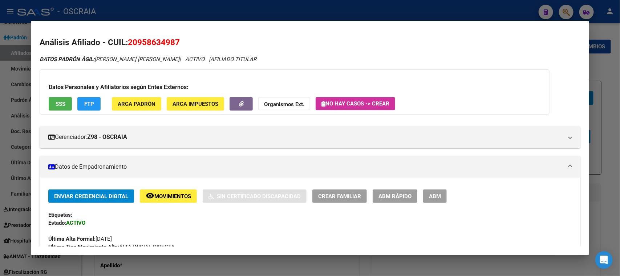
click at [132, 45] on span "20958634987" at bounding box center [154, 41] width 52 height 9
copy span "20958634987"
click at [64, 105] on span "SSS" at bounding box center [61, 104] width 10 height 7
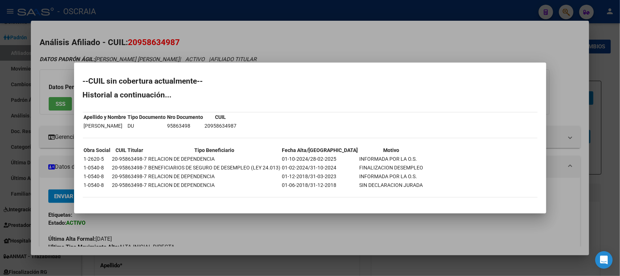
click at [169, 51] on div at bounding box center [310, 138] width 620 height 276
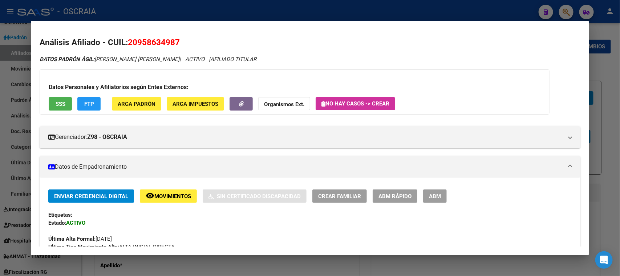
click at [162, 46] on span "20958634987" at bounding box center [154, 41] width 52 height 9
copy span "20958634987"
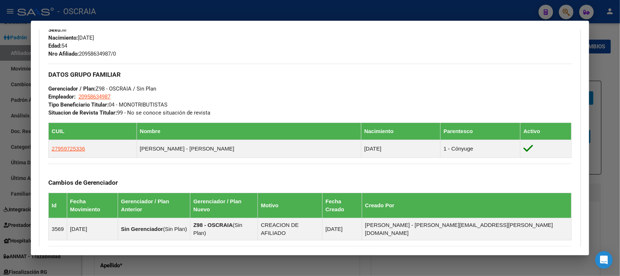
scroll to position [363, 0]
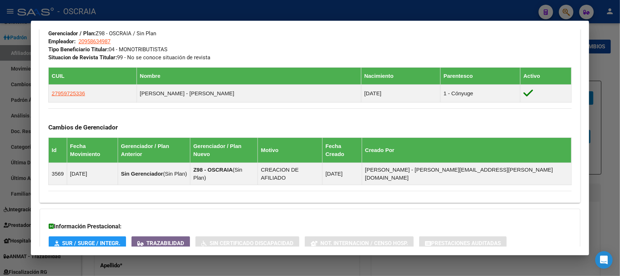
click at [161, 9] on div at bounding box center [310, 138] width 620 height 276
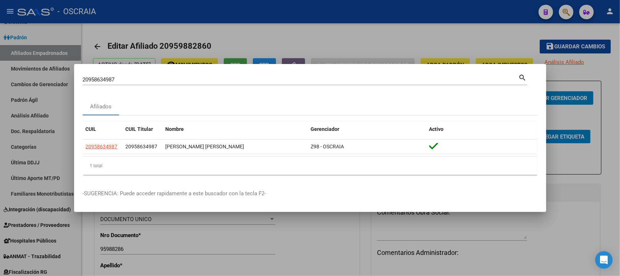
click at [130, 90] on div "20958634987 Buscar (apellido, dni, cuil, [PERSON_NAME], cuit, obra social) sear…" at bounding box center [305, 82] width 444 height 19
click at [130, 83] on div "20958634987 Buscar (apellido, dni, cuil, [PERSON_NAME], cuit, obra social)" at bounding box center [301, 79] width 436 height 11
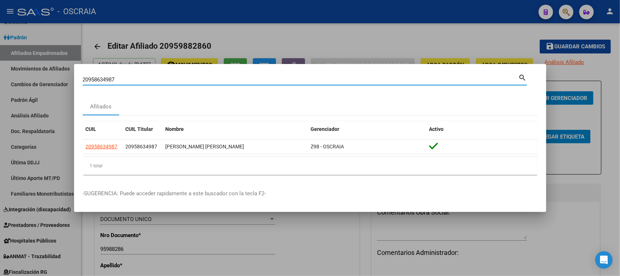
click at [129, 82] on input "20958634987" at bounding box center [301, 79] width 436 height 7
paste input "7959725336"
type input "27959725336"
drag, startPoint x: 88, startPoint y: 78, endPoint x: 113, endPoint y: 79, distance: 24.8
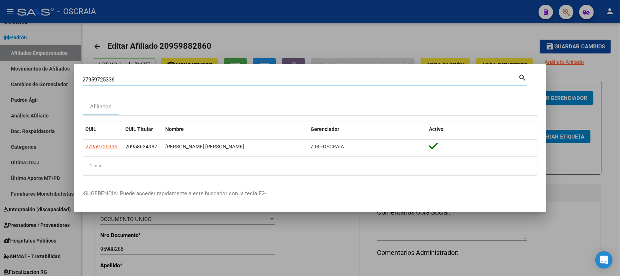
click at [113, 79] on input "27959725336" at bounding box center [301, 79] width 436 height 7
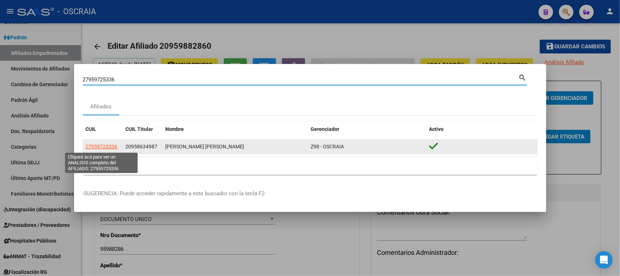
click at [89, 148] on span "27959725336" at bounding box center [102, 147] width 32 height 6
type textarea "27959725336"
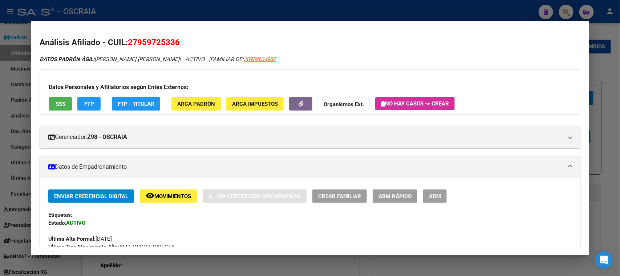
scroll to position [45, 0]
